Goal: Task Accomplishment & Management: Manage account settings

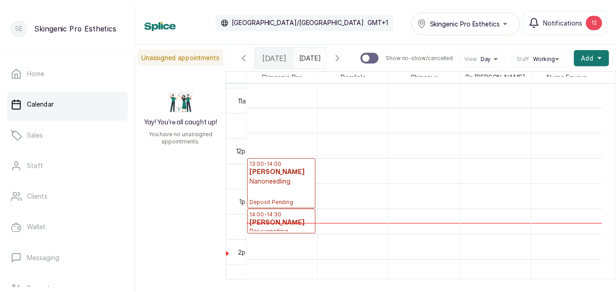
scroll to position [589, 0]
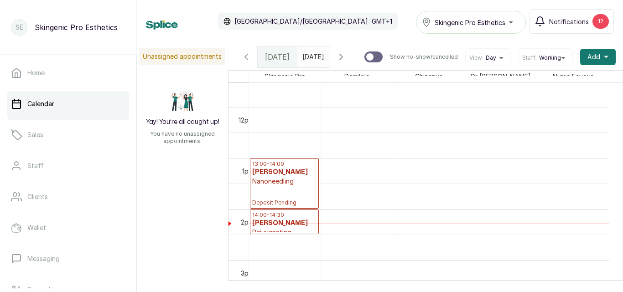
click at [267, 186] on p "Nanoneedling" at bounding box center [284, 181] width 64 height 9
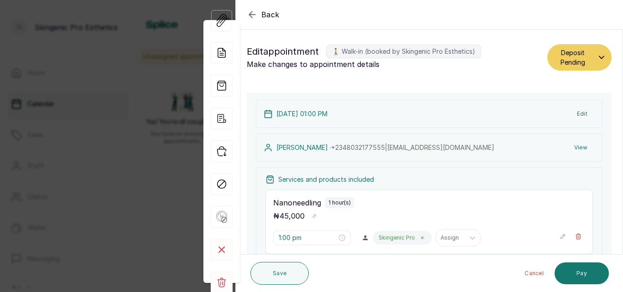
click at [599, 55] on icon "button" at bounding box center [601, 57] width 5 height 7
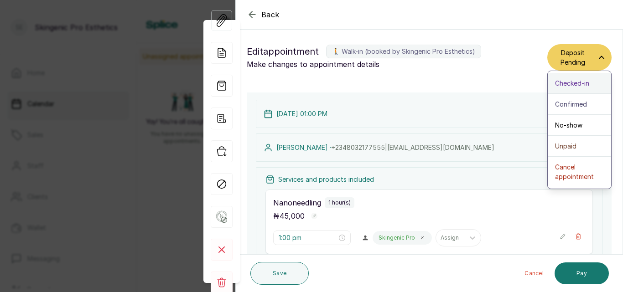
click at [569, 86] on span "Checked-in" at bounding box center [572, 83] width 34 height 10
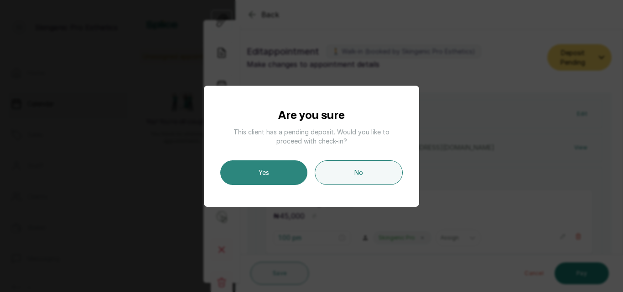
click at [261, 173] on button "Yes" at bounding box center [263, 173] width 87 height 25
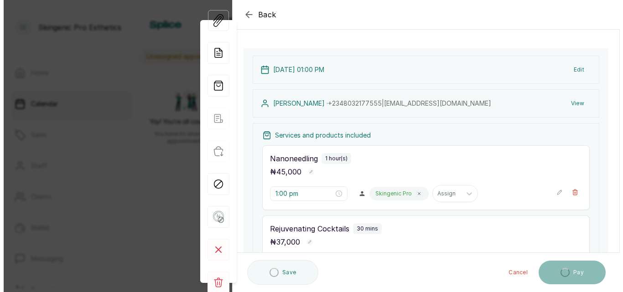
scroll to position [56, 0]
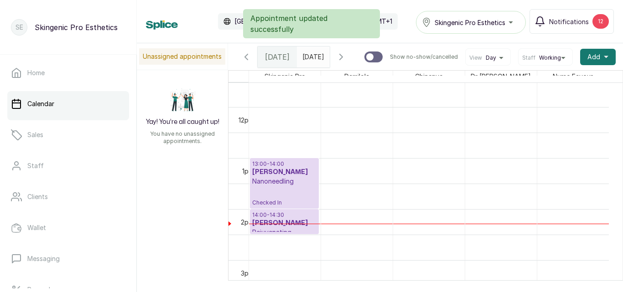
click at [277, 182] on p "Nanoneedling" at bounding box center [284, 181] width 64 height 9
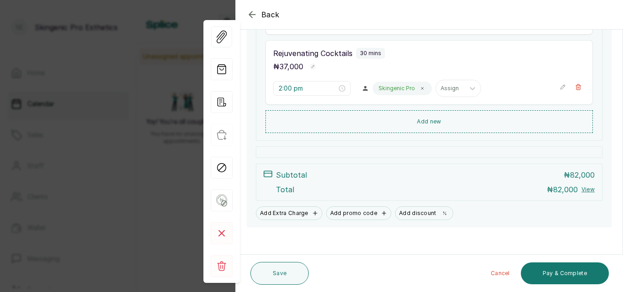
scroll to position [221, 0]
click at [252, 12] on icon "button" at bounding box center [252, 14] width 11 height 11
